Goal: Navigation & Orientation: Understand site structure

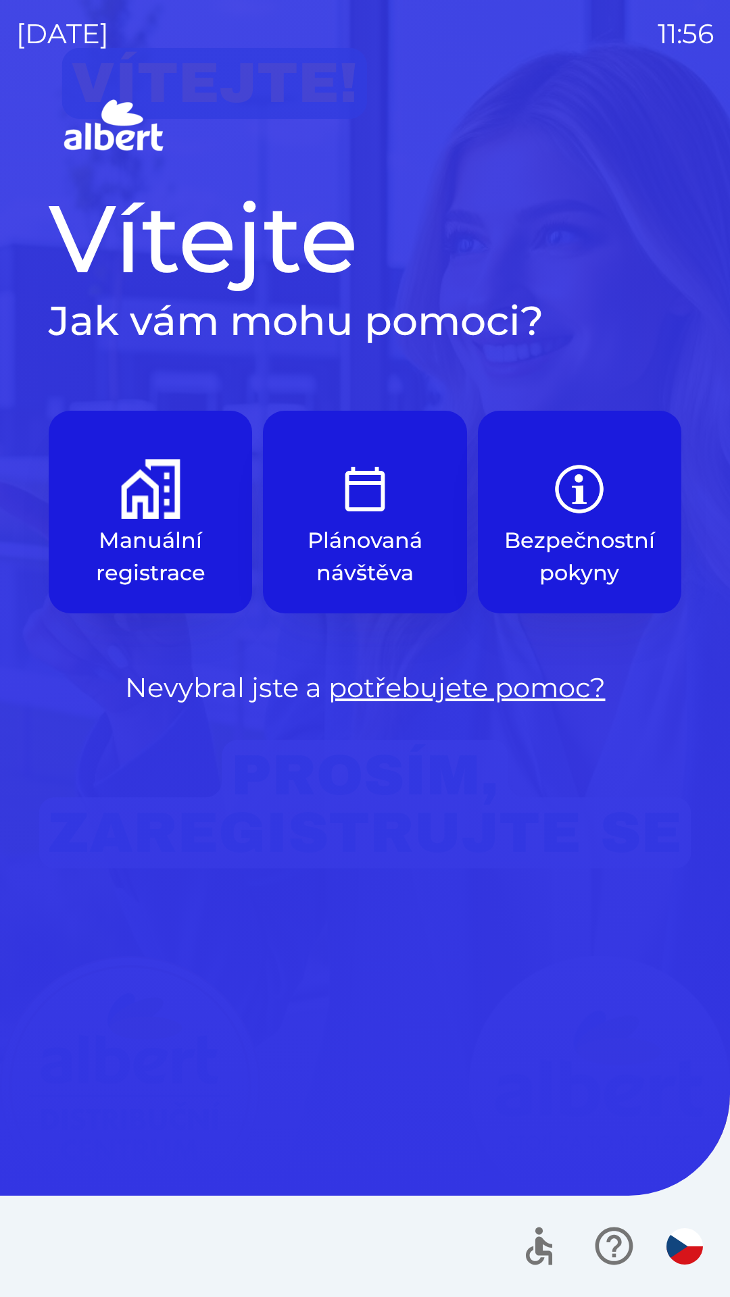
click at [682, 1016] on div "Vítejte Jak vám mohu pomoci? Manuální registrace Plánovaná návštěva Bezpečnostn…" at bounding box center [364, 696] width 697 height 1203
click at [39, 936] on div "Vítejte Jak vám mohu pomoci? Manuální registrace Plánovaná návštěva Bezpečnostn…" at bounding box center [364, 696] width 697 height 1203
click at [686, 798] on div "Vítejte Jak vám mohu pomoci? Manuální registrace Plánovaná návštěva Bezpečnostn…" at bounding box center [364, 696] width 697 height 1203
click at [39, 826] on div "Vítejte Jak vám mohu pomoci? Manuální registrace Plánovaná návštěva Bezpečnostn…" at bounding box center [364, 696] width 697 height 1203
click at [712, 123] on div "Vítejte Jak vám mohu pomoci? Manuální registrace Plánovaná návštěva Bezpečnostn…" at bounding box center [364, 696] width 697 height 1203
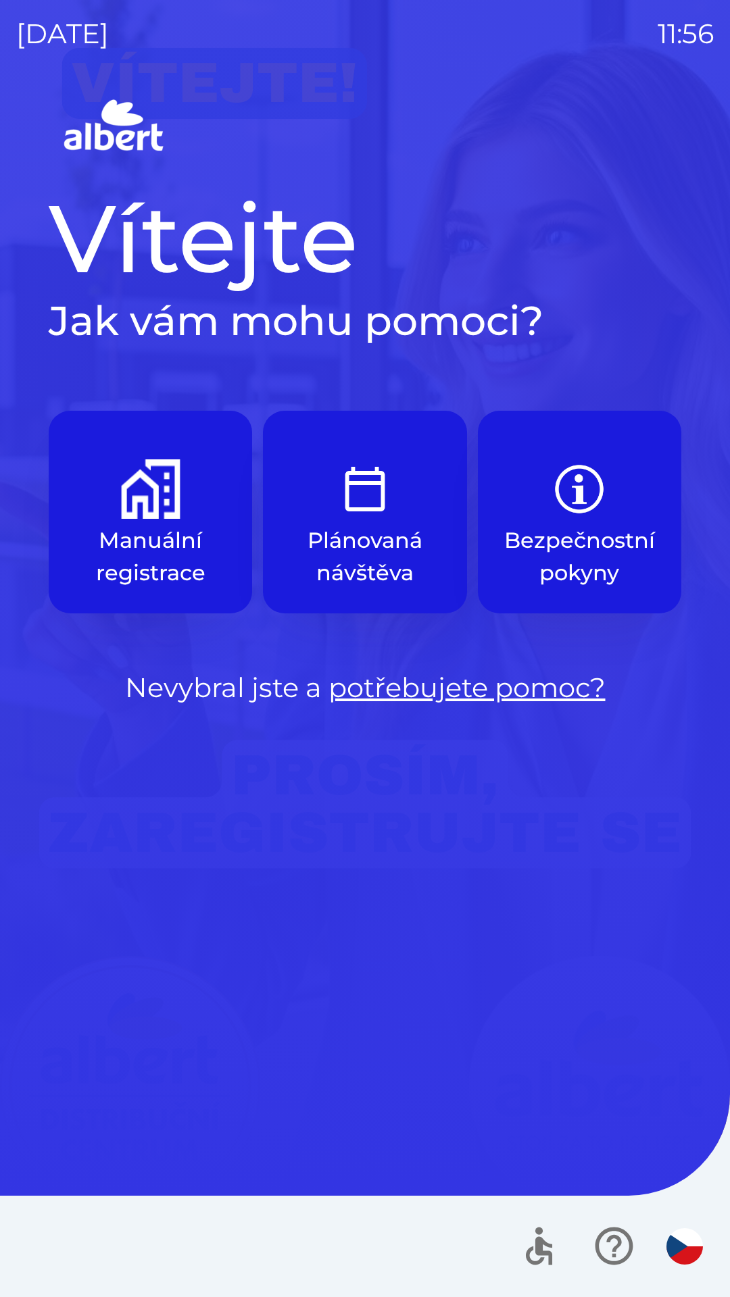
click at [39, 7] on div "[DATE] 11:56" at bounding box center [364, 34] width 697 height 68
click at [21, 318] on div "Vítejte Jak vám mohu pomoci? Manuální registrace Plánovaná návštěva Bezpečnostn…" at bounding box center [364, 696] width 697 height 1203
click at [14, 6] on div "[DATE] 11:56 Vítejte Jak vám mohu pomoci? Manuální registrace Plánovaná návštěv…" at bounding box center [365, 648] width 730 height 1297
click at [711, 5] on div "[DATE] 11:56" at bounding box center [364, 34] width 697 height 68
click at [687, 14] on p "11:56" at bounding box center [685, 34] width 56 height 41
